Goal: Task Accomplishment & Management: Use online tool/utility

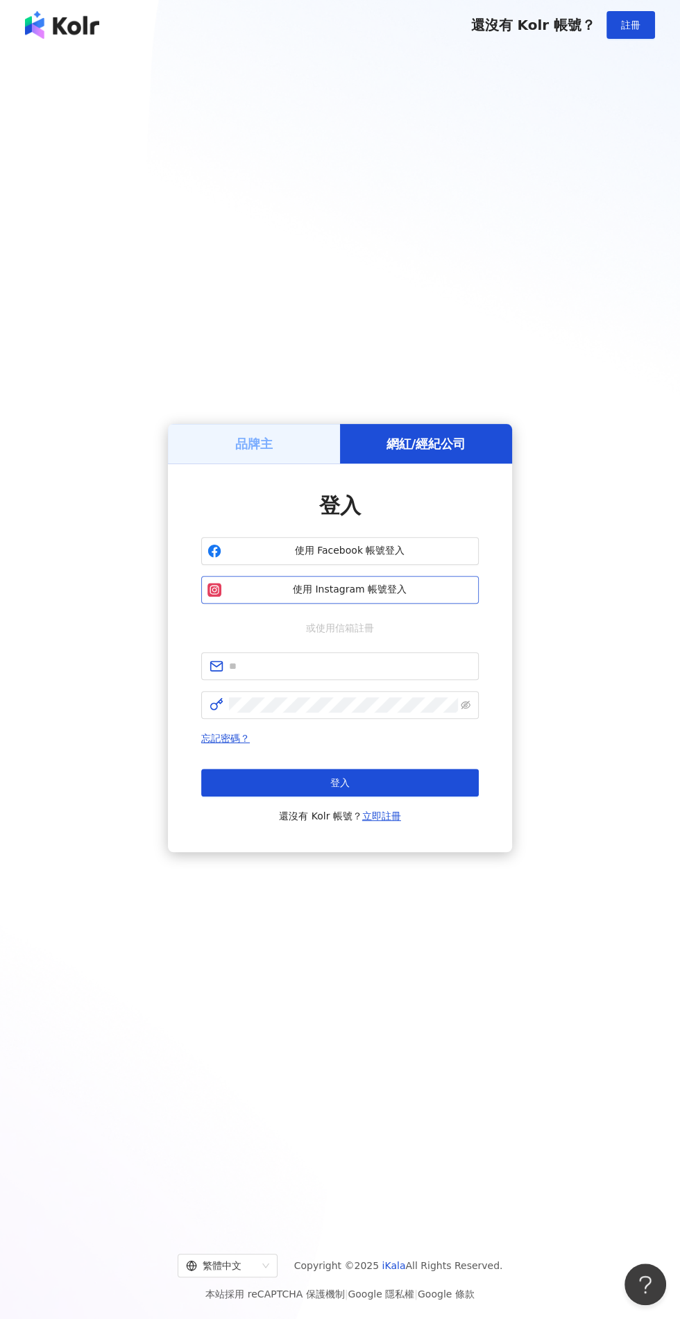
click at [422, 597] on span "使用 Instagram 帳號登入" at bounding box center [350, 590] width 246 height 14
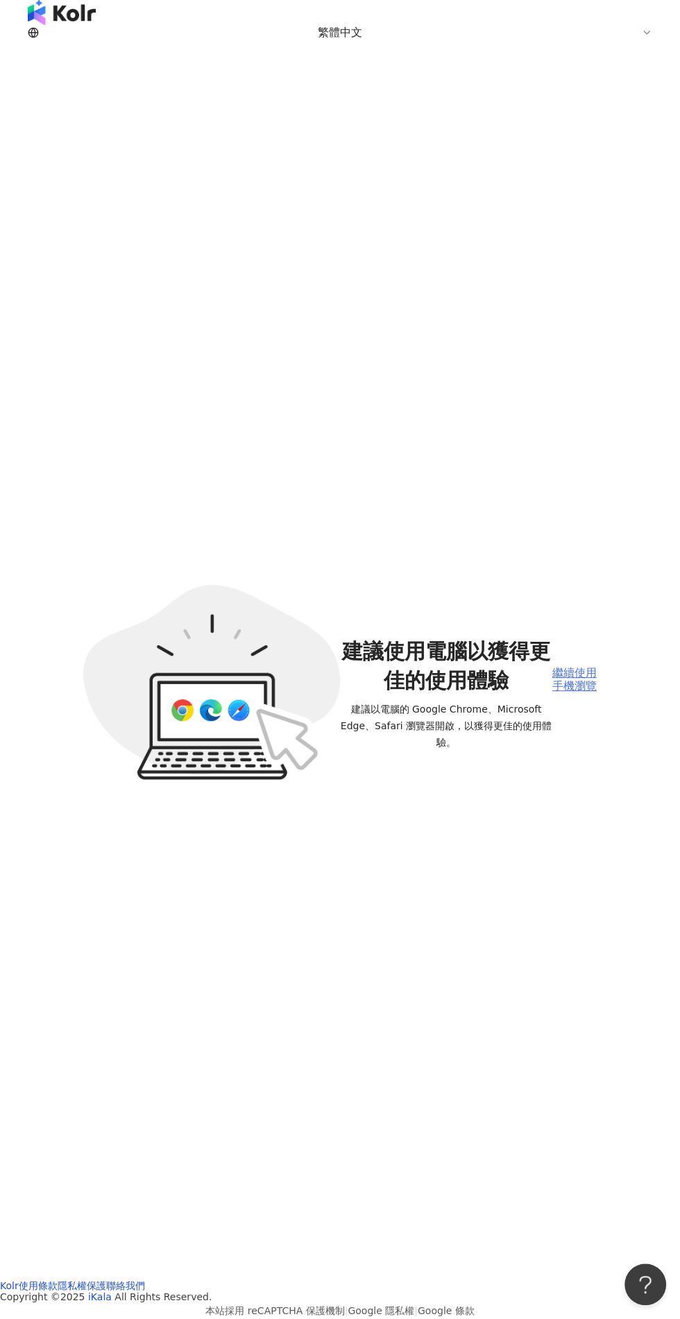
click at [580, 667] on div "繼續使用手機瀏覽" at bounding box center [574, 680] width 44 height 26
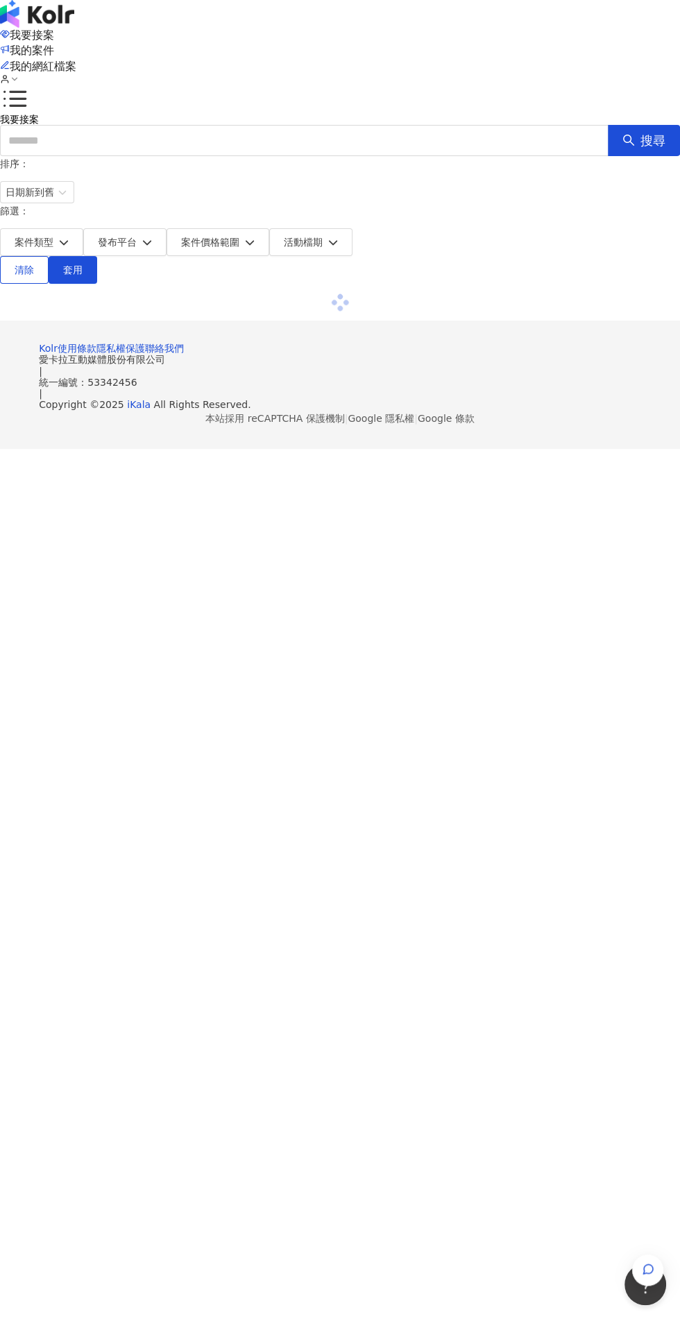
click at [663, 1285] on span "button" at bounding box center [647, 1269] width 31 height 31
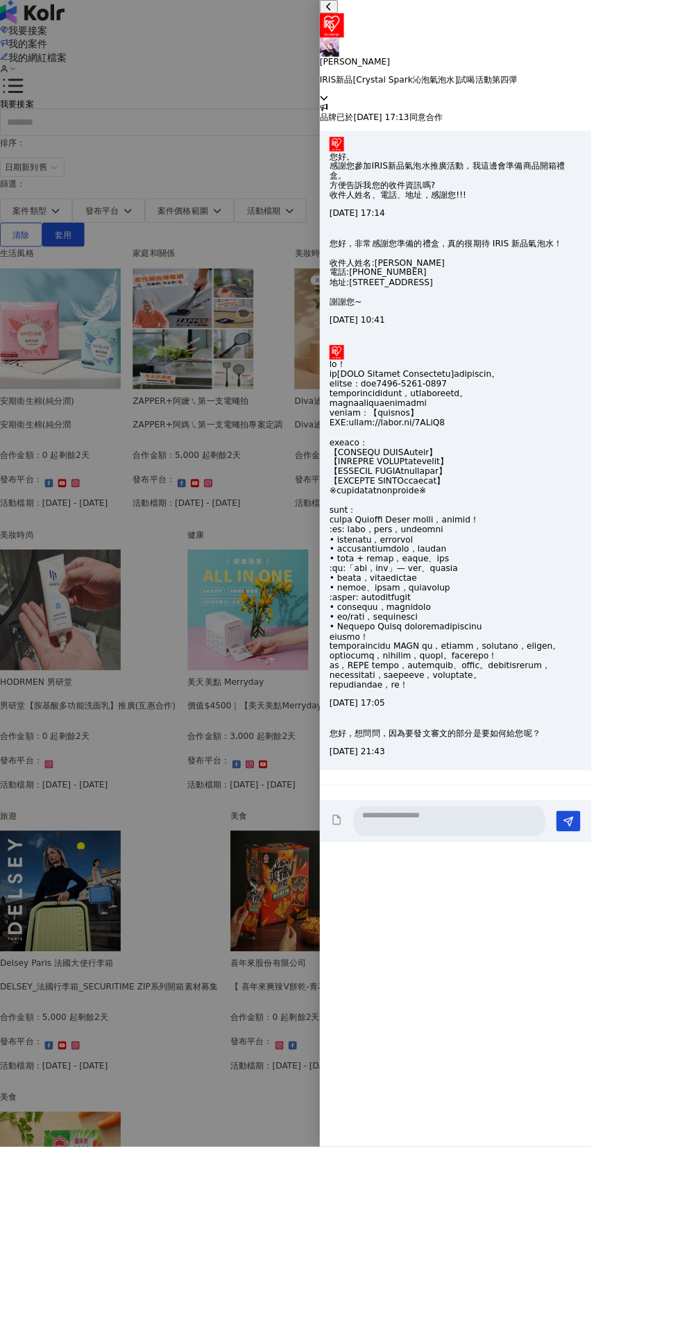
click at [292, 1224] on div at bounding box center [340, 659] width 680 height 1319
